Goal: Task Accomplishment & Management: Use online tool/utility

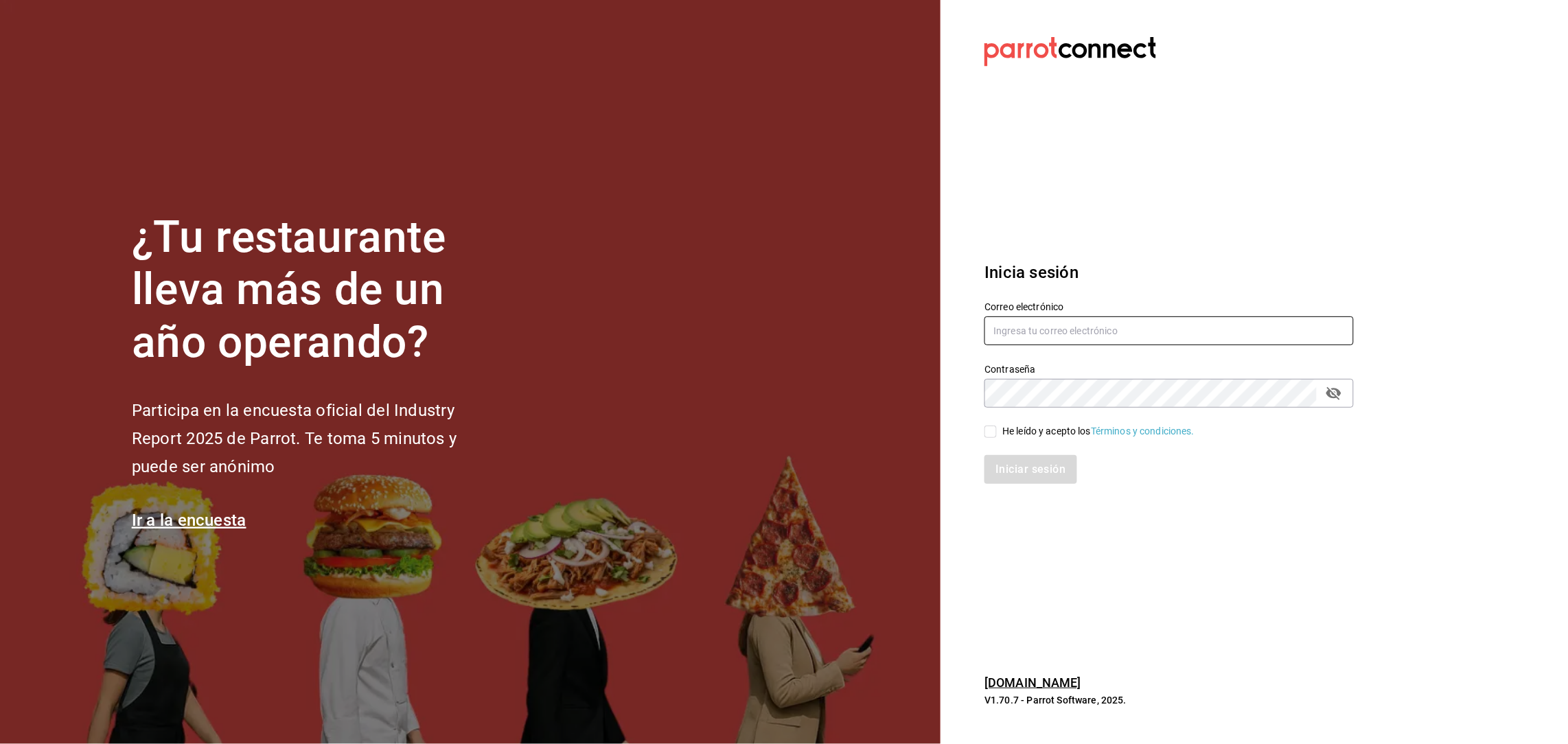
click at [1074, 342] on input "text" at bounding box center [1169, 330] width 369 height 29
type input "26jarh@gmail.com"
click at [986, 437] on input "He leído y acepto los Términos y condiciones." at bounding box center [990, 431] width 12 height 12
checkbox input "true"
click at [1010, 452] on div "Iniciar sesión" at bounding box center [1161, 461] width 386 height 45
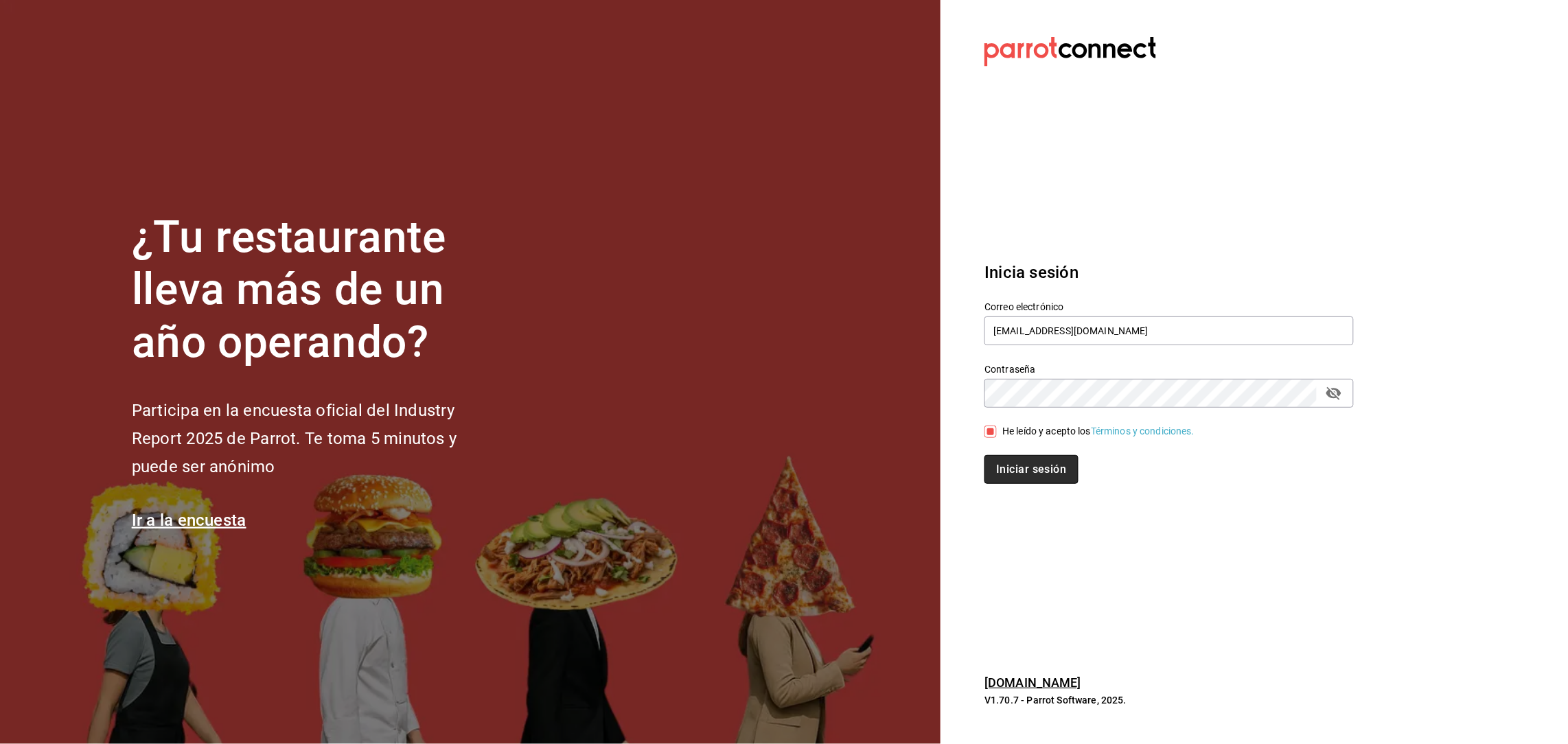
click at [1027, 469] on button "Iniciar sesión" at bounding box center [1031, 469] width 93 height 29
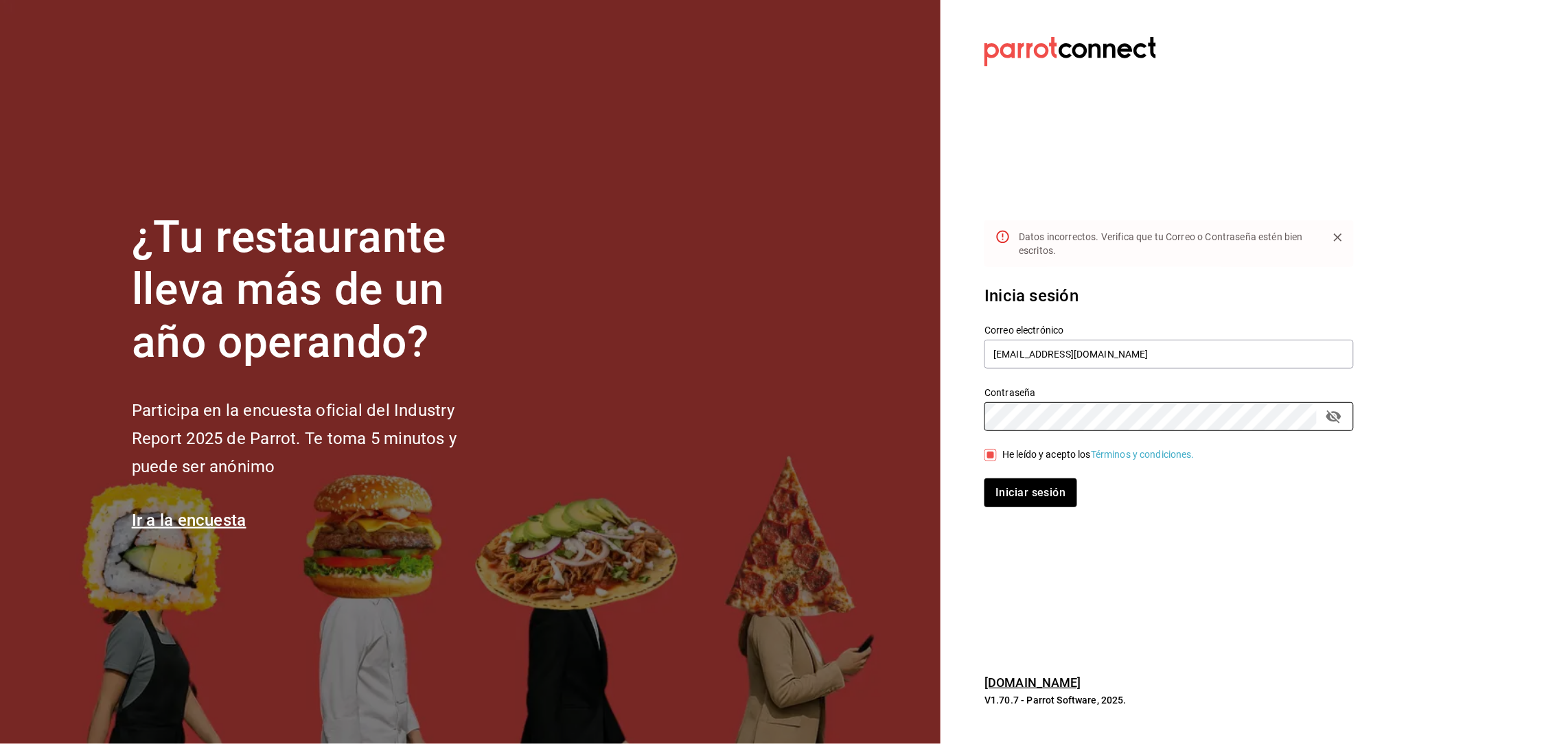
click at [882, 402] on div "¿Tu restaurante lleva más de un año operando? Participa en la encuesta oficial …" at bounding box center [784, 372] width 1568 height 744
click at [984, 478] on button "Iniciar sesión" at bounding box center [1031, 492] width 92 height 29
click at [836, 383] on div "¿Tu restaurante lleva más de un año operando? Participa en la encuesta oficial …" at bounding box center [784, 372] width 1568 height 744
click at [984, 478] on button "Iniciar sesión" at bounding box center [1031, 492] width 92 height 29
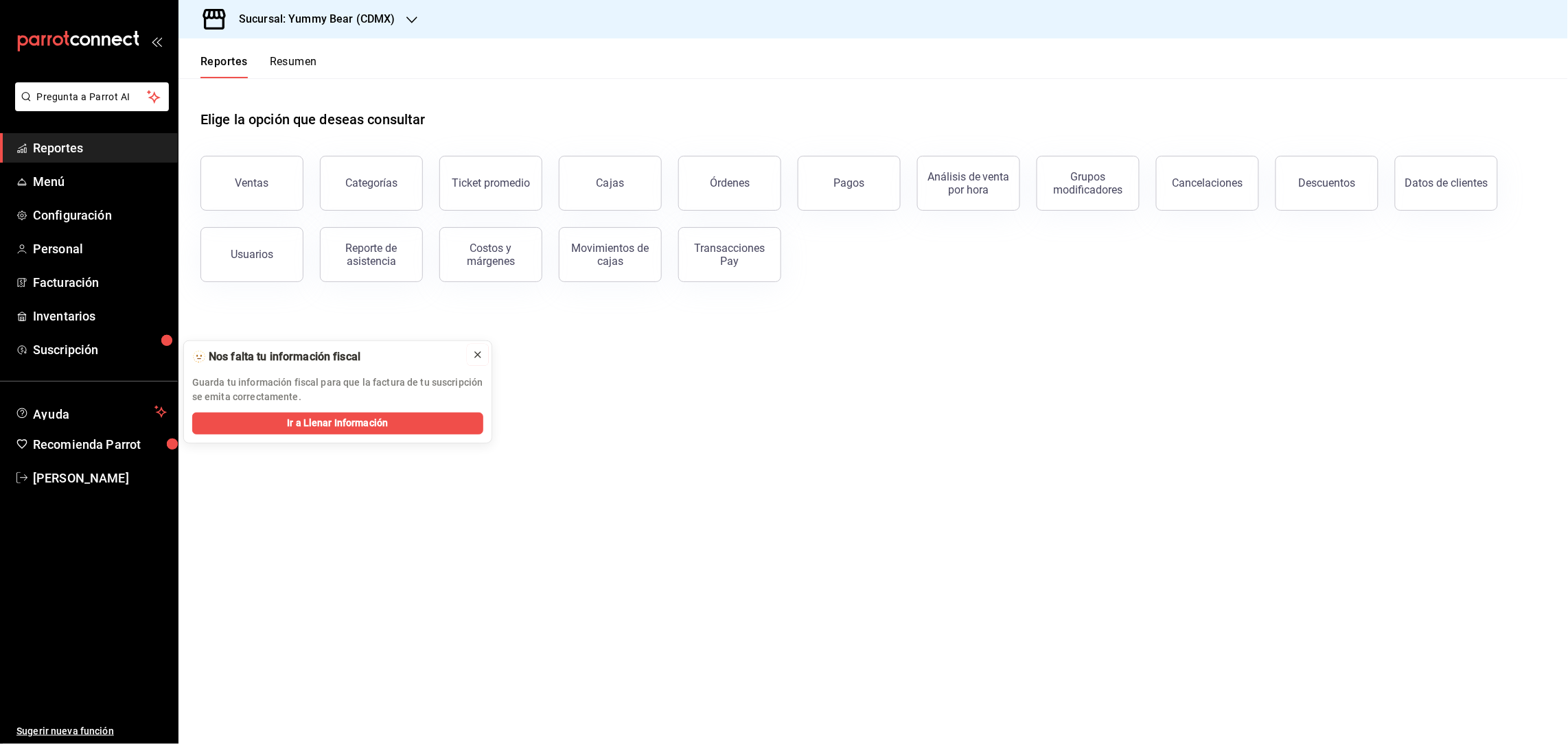
click at [476, 352] on icon at bounding box center [477, 354] width 11 height 11
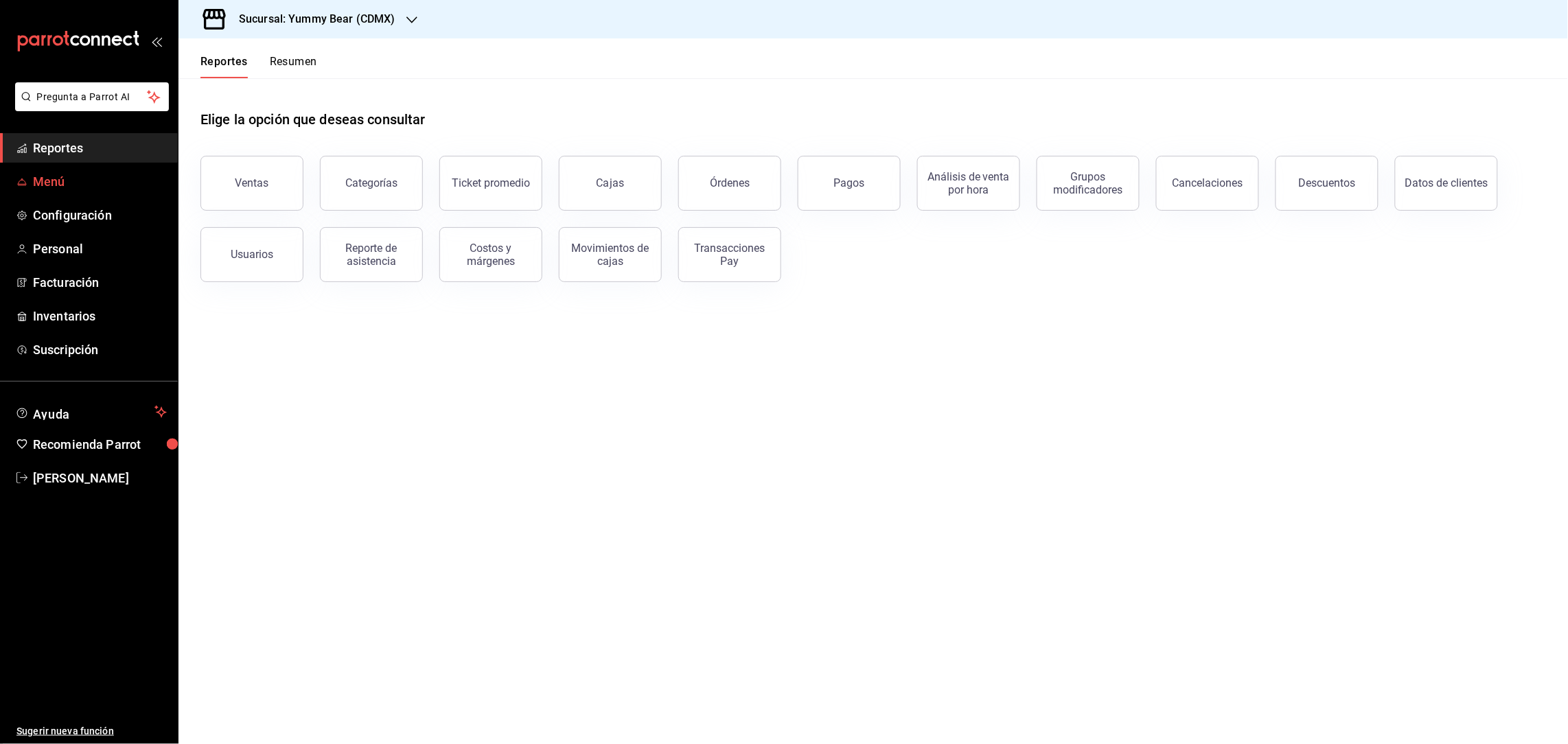
click at [60, 169] on link "Menú" at bounding box center [89, 182] width 178 height 30
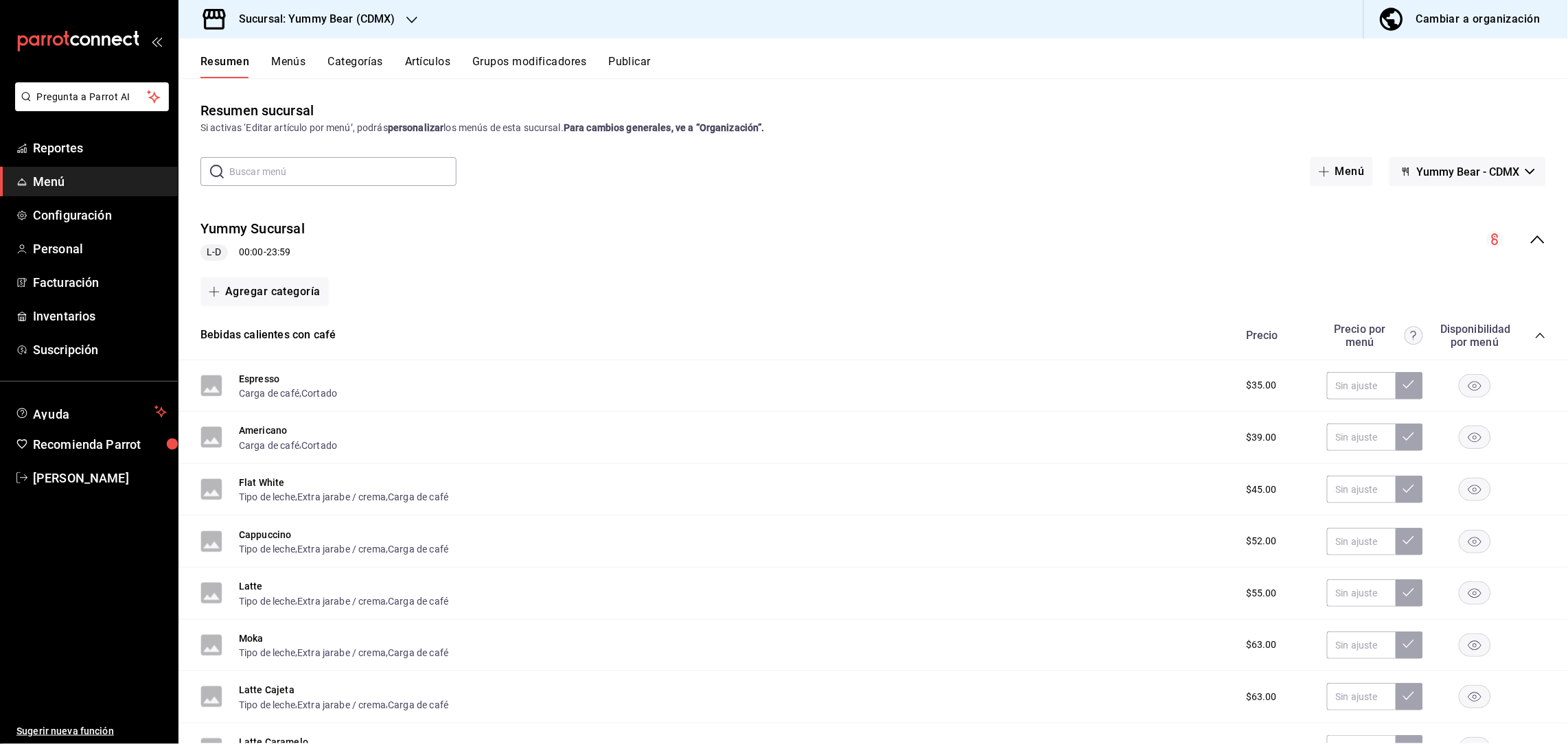
click at [419, 63] on button "Artículos" at bounding box center [428, 66] width 45 height 23
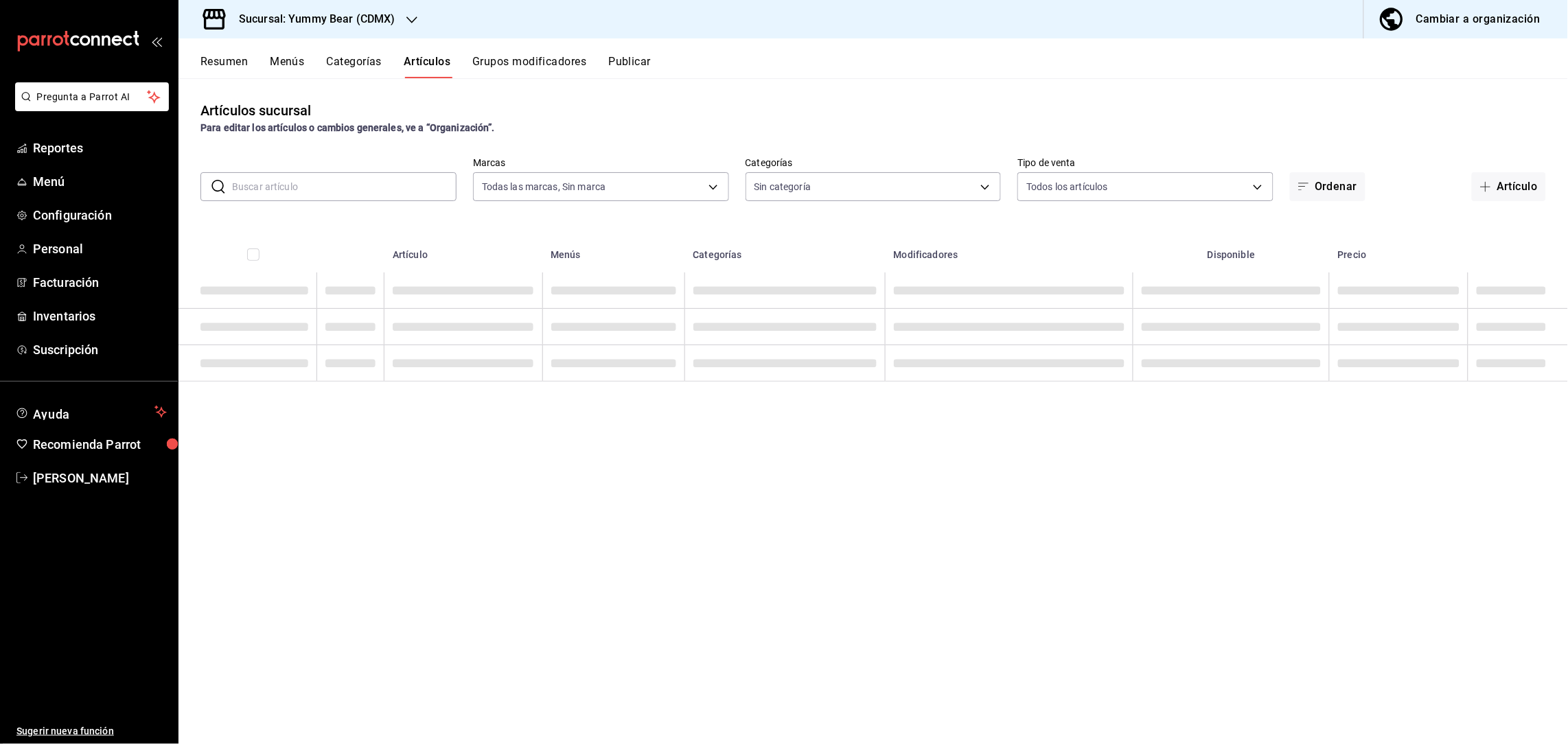
type input "749bf30e-36d6-4330-a22f-e2d938412fb3"
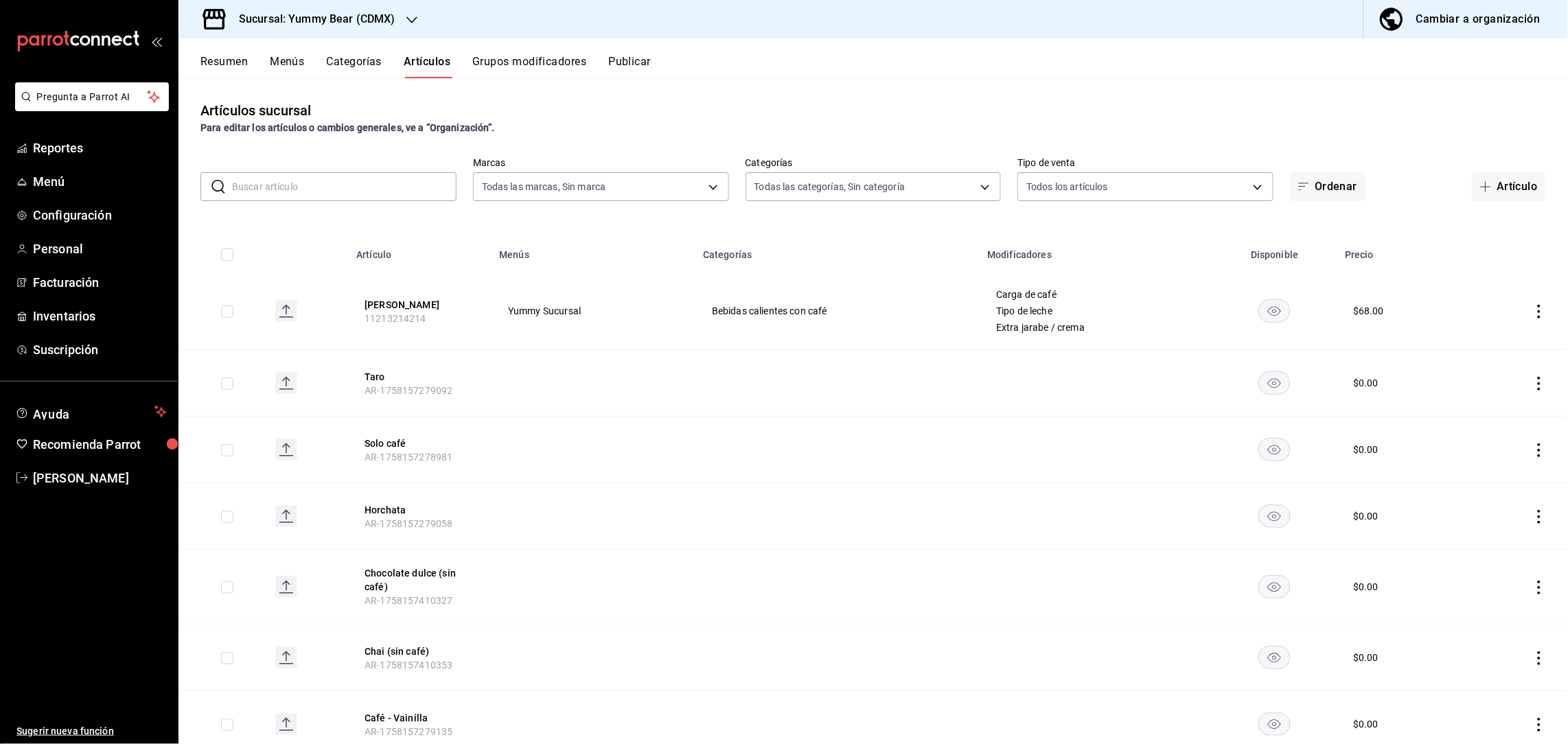
type input "505b20e3-3fe3-4800-b9f1-5a14ff693096,0fbeca29-b3ca-485d-9d43-a908ee3bc870,075c9…"
click at [277, 187] on input "text" at bounding box center [344, 186] width 224 height 28
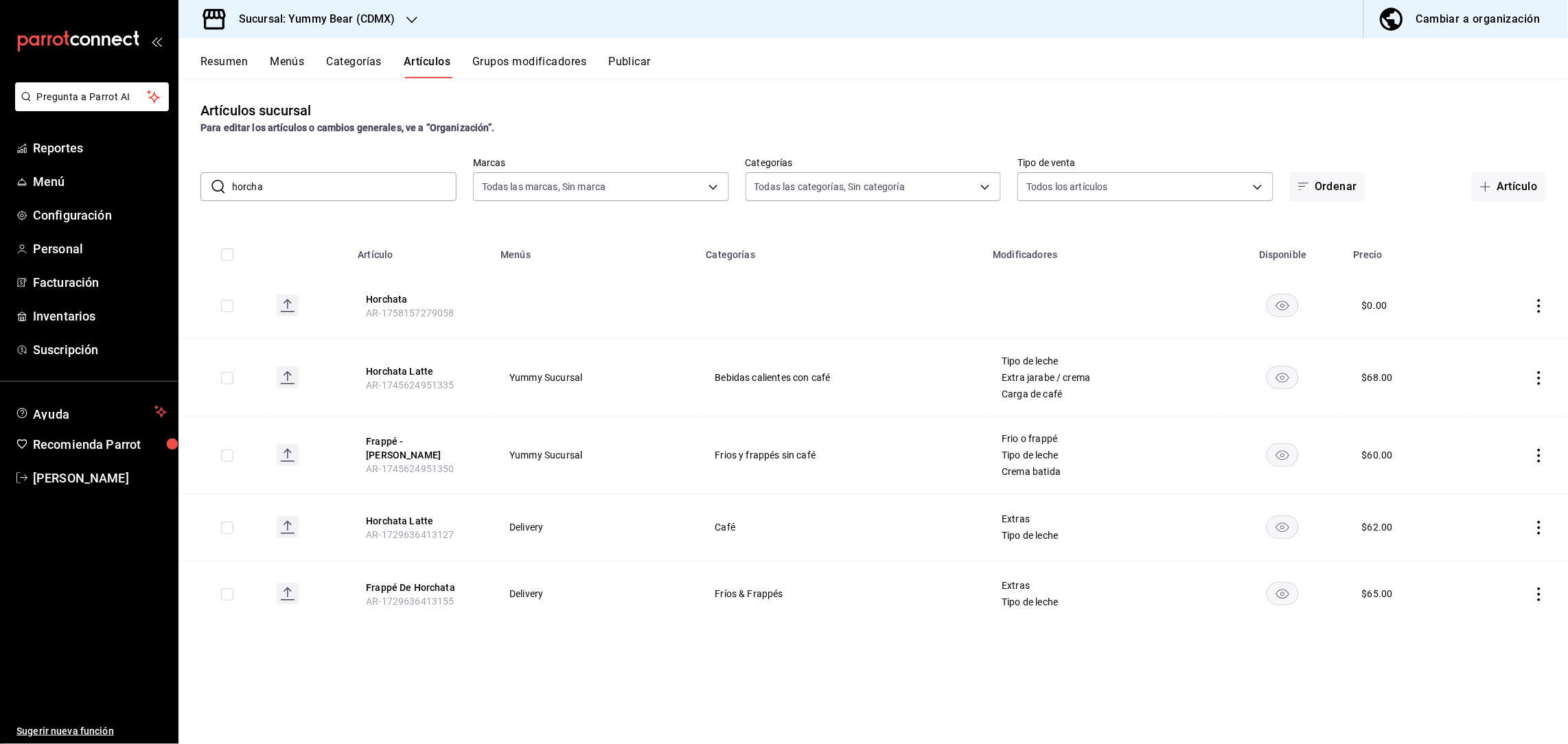
drag, startPoint x: 293, startPoint y: 178, endPoint x: 204, endPoint y: 178, distance: 89.0
click at [204, 178] on div "​ horcha ​" at bounding box center [328, 186] width 256 height 29
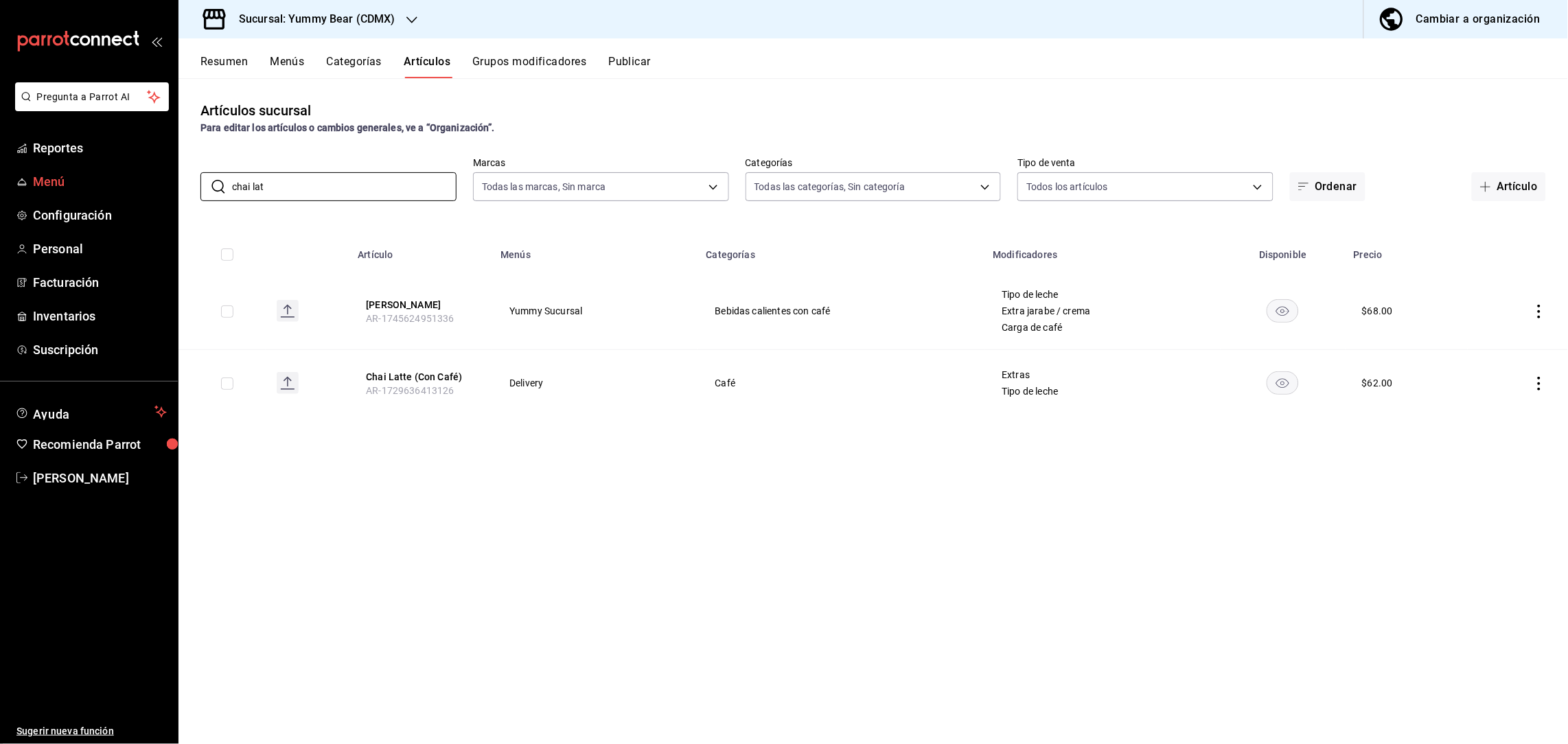
drag, startPoint x: 267, startPoint y: 186, endPoint x: 151, endPoint y: 187, distance: 116.0
click at [151, 187] on div "Pregunta a Parrot AI Reportes Menú Configuración Personal Facturación Inventari…" at bounding box center [784, 372] width 1568 height 744
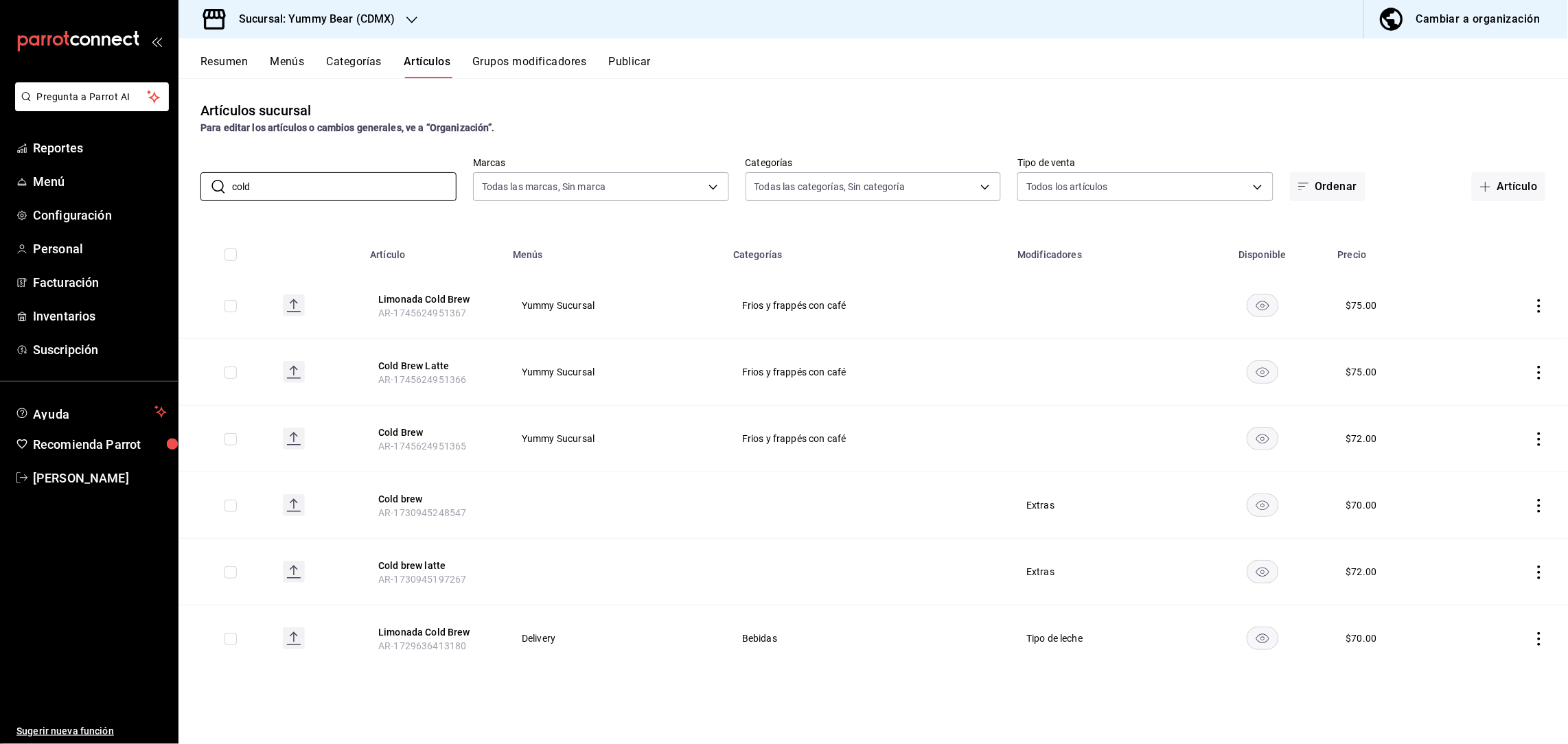
drag, startPoint x: 272, startPoint y: 187, endPoint x: 190, endPoint y: 179, distance: 82.4
click at [190, 179] on div "​ cold ​ Marcas Todas las marcas, Sin marca 749bf30e-36d6-4330-a22f-e2d938412fb…" at bounding box center [873, 179] width 1390 height 44
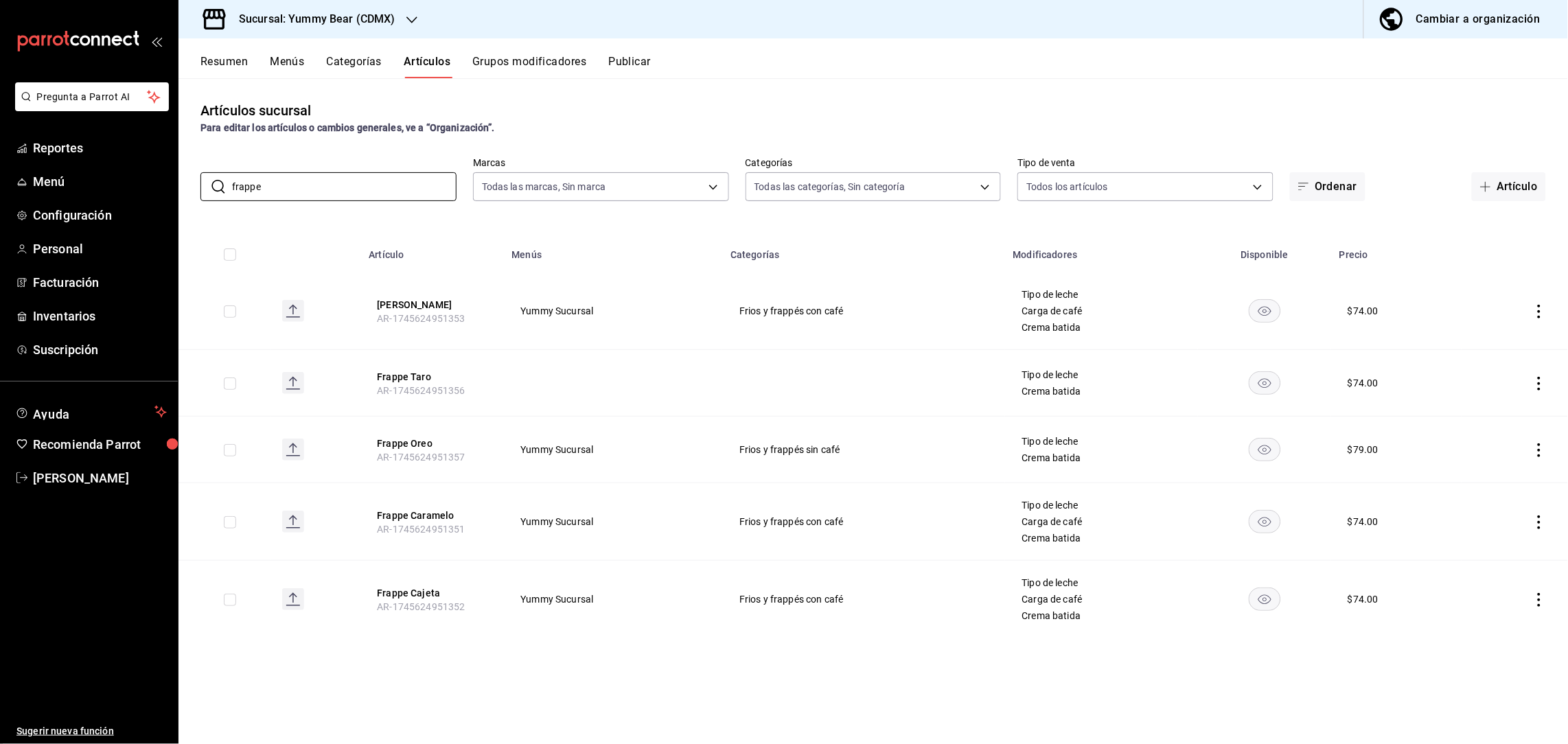
drag, startPoint x: 304, startPoint y: 182, endPoint x: 192, endPoint y: 174, distance: 112.3
click at [192, 174] on div "​ frappe ​ Marcas Todas las marcas, Sin marca 749bf30e-36d6-4330-a22f-e2d938412…" at bounding box center [873, 179] width 1390 height 44
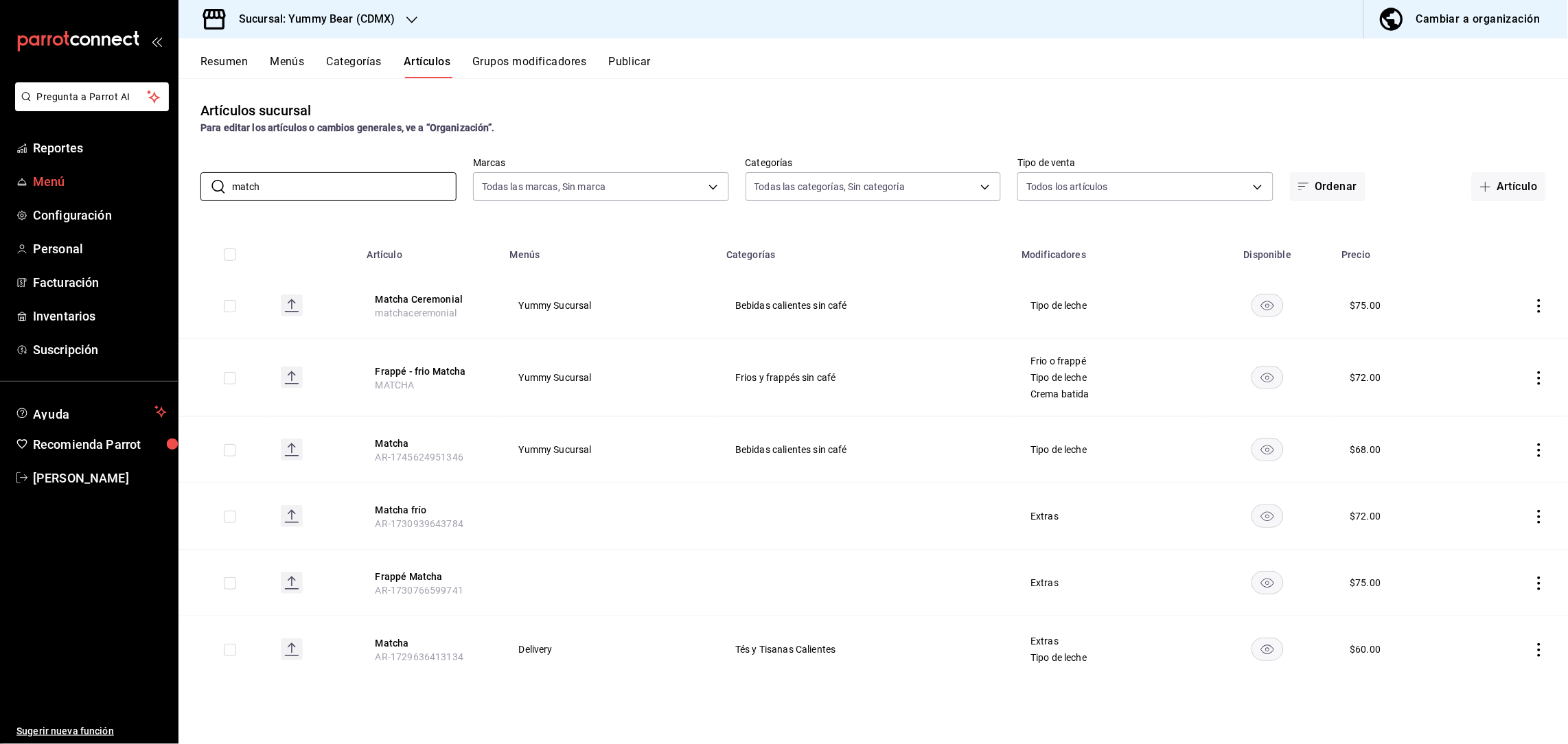
drag, startPoint x: 347, startPoint y: 198, endPoint x: 156, endPoint y: 173, distance: 192.6
click at [156, 173] on div "Pregunta a Parrot AI Reportes Menú Configuración Personal Facturación Inventari…" at bounding box center [784, 372] width 1568 height 744
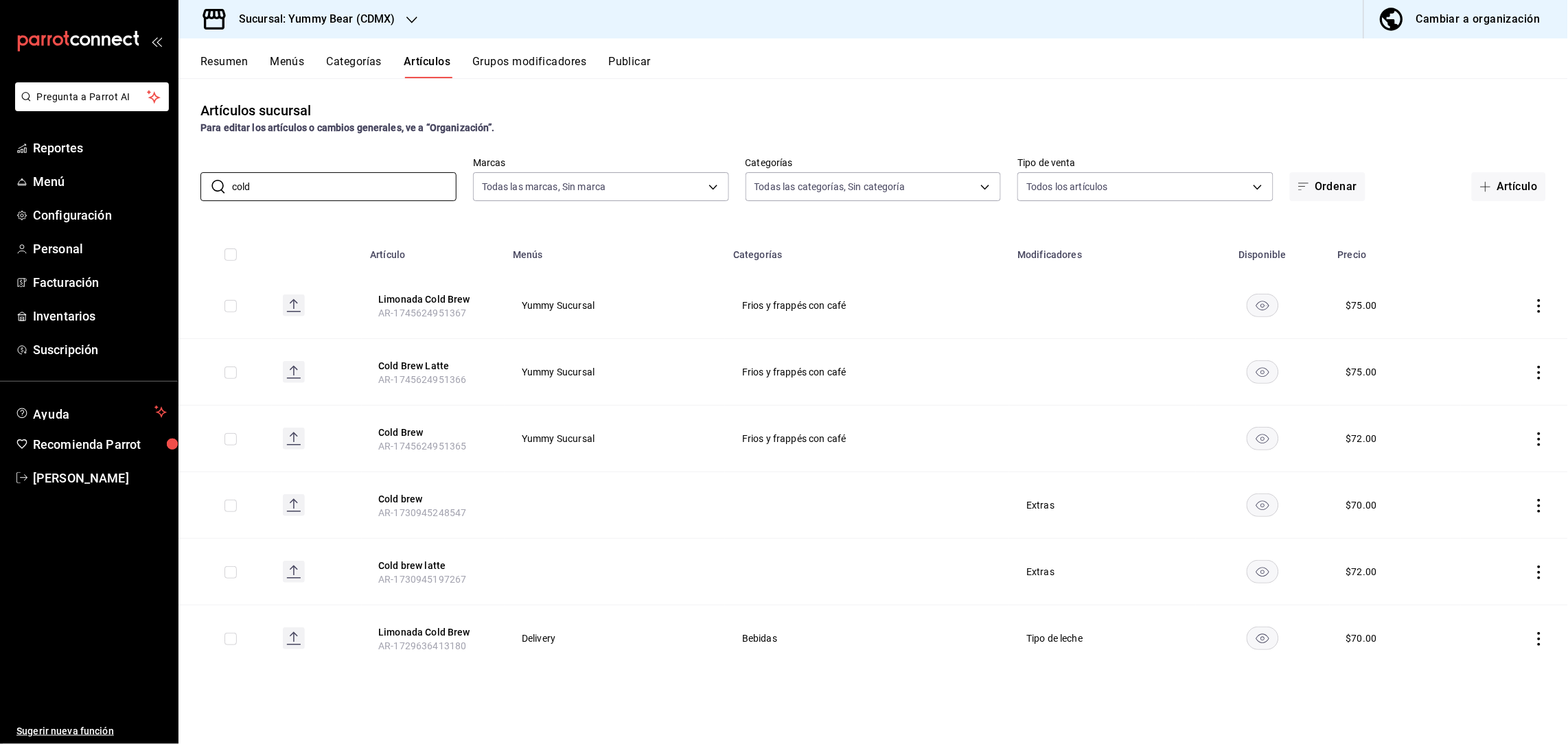
type input "cold"
